Goal: Navigation & Orientation: Go to known website

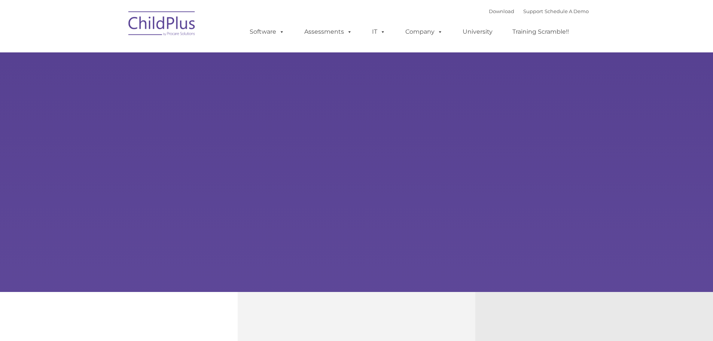
select select "MEDIUM"
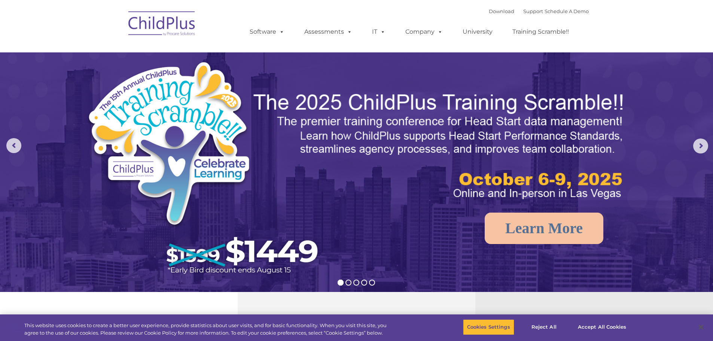
click at [175, 22] on img at bounding box center [162, 24] width 75 height 37
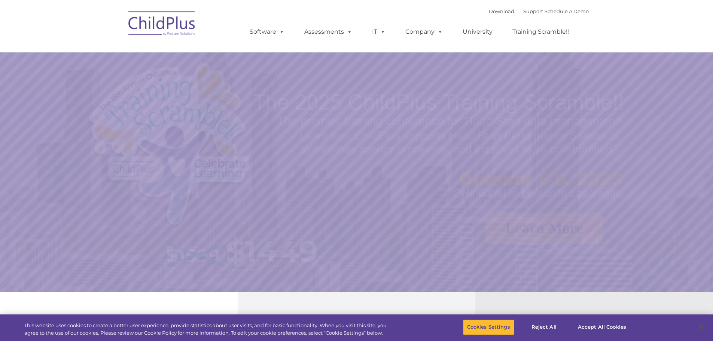
select select "MEDIUM"
